Goal: Transaction & Acquisition: Purchase product/service

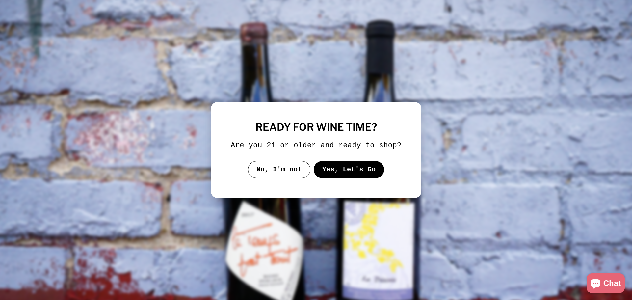
click at [338, 174] on button "Yes, Let's Go" at bounding box center [348, 169] width 71 height 17
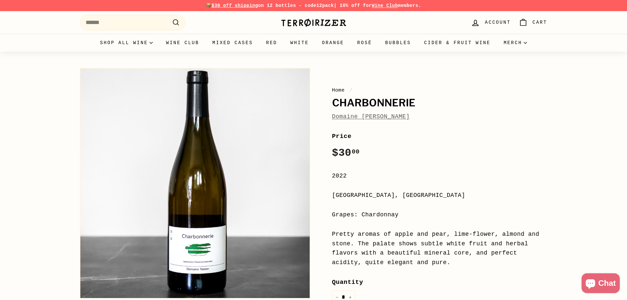
drag, startPoint x: 329, startPoint y: 101, endPoint x: 415, endPoint y: 118, distance: 87.4
click at [415, 118] on div "Home / Charbonnerie Domaine [PERSON_NAME] Price Regular price $30 00 $30.00 / 2…" at bounding box center [432, 236] width 230 height 343
copy div "Charbonnerie Domaine [PERSON_NAME]"
